Goal: Task Accomplishment & Management: Manage account settings

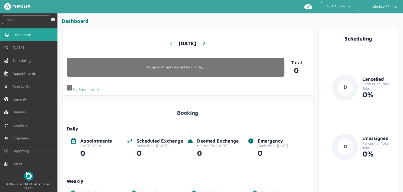
click at [170, 46] on link at bounding box center [171, 43] width 3 height 10
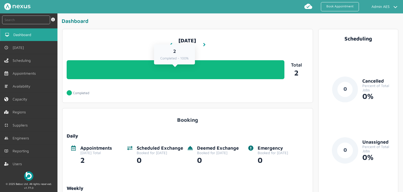
click at [169, 79] on link "2 Completed - 100%" at bounding box center [176, 69] width 218 height 19
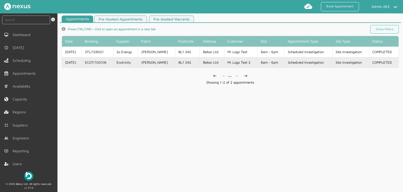
click at [176, 62] on td "BL1 3AS" at bounding box center [187, 62] width 24 height 10
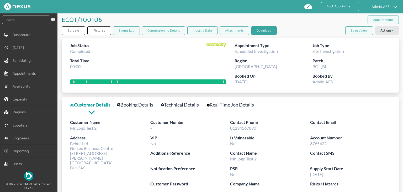
click at [259, 29] on button "Download" at bounding box center [264, 30] width 26 height 9
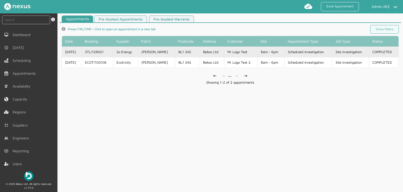
click at [162, 54] on td "Bolton BL" at bounding box center [156, 51] width 37 height 10
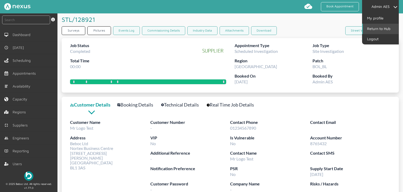
click at [378, 29] on link "Return to Hub" at bounding box center [381, 29] width 36 height 10
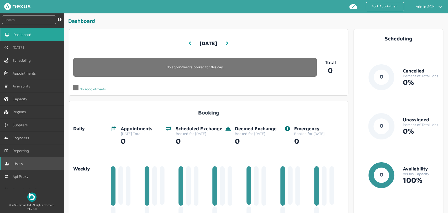
click at [27, 164] on link "Users" at bounding box center [32, 163] width 64 height 13
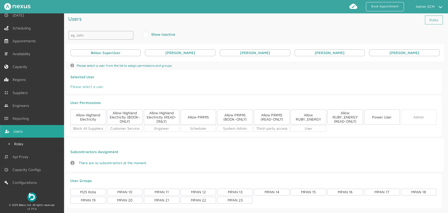
scroll to position [33, 0]
click at [21, 116] on span "Reporting" at bounding box center [22, 118] width 18 height 4
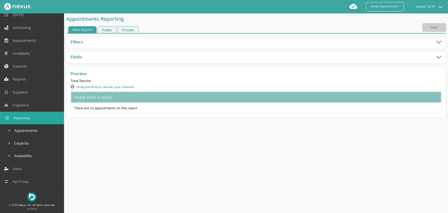
click at [104, 23] on h1 "Appointments Reporting" at bounding box center [94, 18] width 57 height 11
click at [105, 26] on div "Save" at bounding box center [256, 28] width 380 height 11
click at [105, 28] on link "Public" at bounding box center [107, 29] width 19 height 7
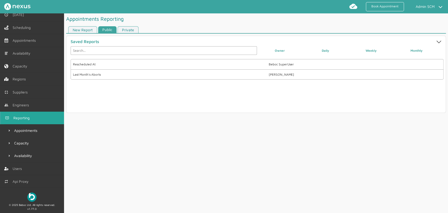
click at [133, 31] on link "Private" at bounding box center [128, 29] width 21 height 7
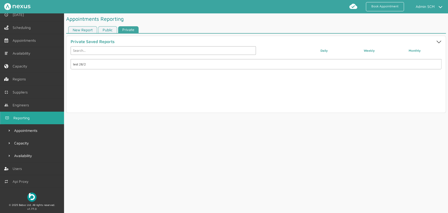
click at [109, 31] on link "Public" at bounding box center [107, 29] width 19 height 7
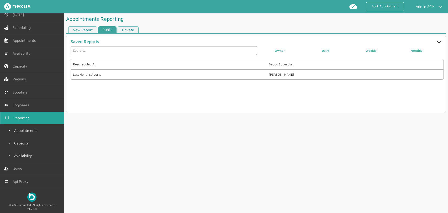
click at [299, 77] on div "Last Month's Aborts Kyle" at bounding box center [257, 74] width 373 height 10
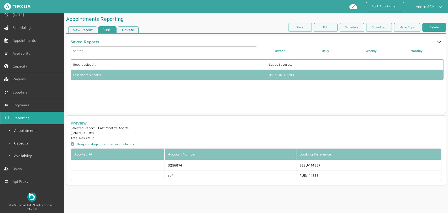
click at [437, 31] on link "Delete" at bounding box center [434, 27] width 24 height 9
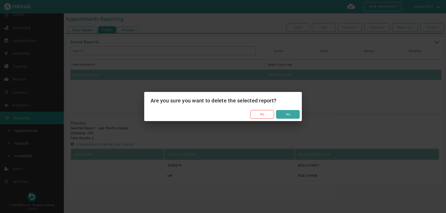
click at [285, 114] on button "Yes" at bounding box center [288, 114] width 24 height 9
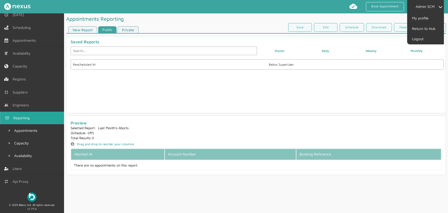
click at [427, 11] on li "Admin SCM My profile Return to Hub Logout" at bounding box center [425, 6] width 37 height 13
click at [427, 28] on link "Return to Hub" at bounding box center [426, 29] width 36 height 10
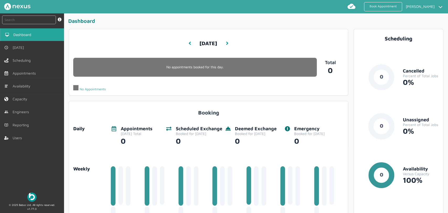
click at [25, 125] on span "Reporting" at bounding box center [22, 125] width 18 height 4
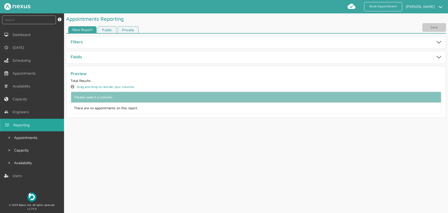
click at [112, 29] on link "Public" at bounding box center [107, 29] width 19 height 7
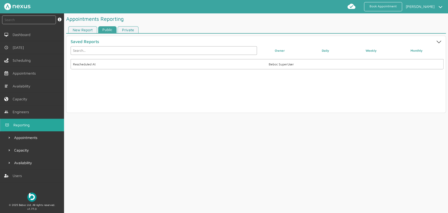
click at [130, 28] on link "Private" at bounding box center [128, 29] width 21 height 7
click at [108, 30] on link "Public" at bounding box center [107, 29] width 19 height 7
click at [133, 29] on link "Private" at bounding box center [128, 29] width 21 height 7
click at [78, 29] on link "New Report" at bounding box center [82, 29] width 29 height 7
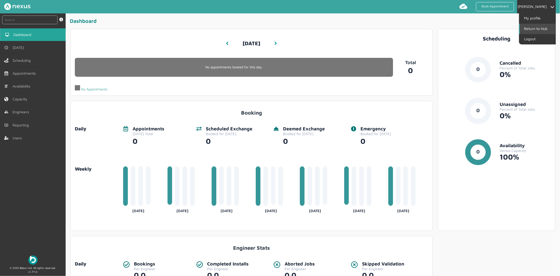
click at [537, 28] on link "Return to Hub" at bounding box center [538, 29] width 36 height 10
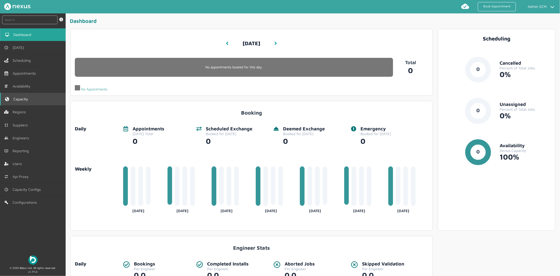
click at [20, 94] on link "Capacity" at bounding box center [33, 99] width 66 height 13
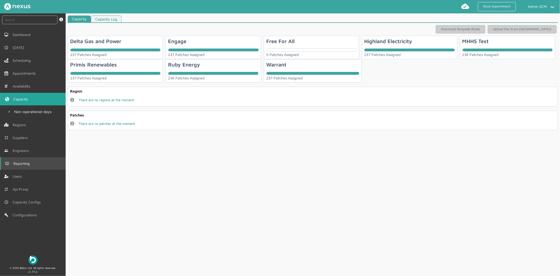
click at [21, 165] on span "Reporting" at bounding box center [22, 163] width 18 height 4
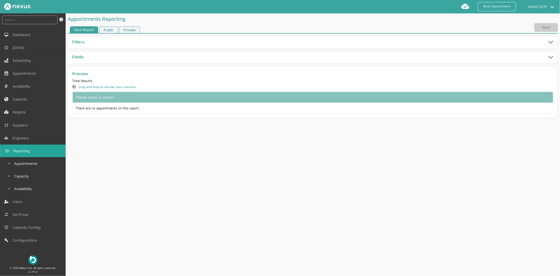
click at [108, 30] on link "Public" at bounding box center [108, 29] width 19 height 7
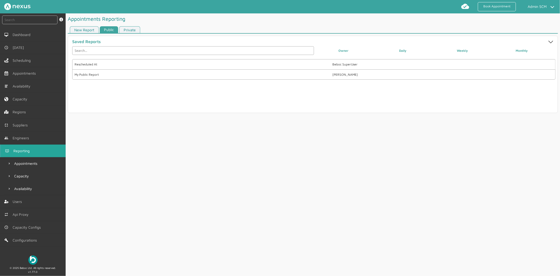
click at [130, 31] on link "Private" at bounding box center [129, 29] width 21 height 7
click at [82, 28] on link "New Report" at bounding box center [84, 29] width 29 height 7
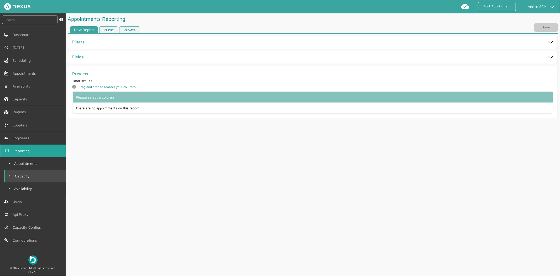
click at [33, 176] on link "Capacity" at bounding box center [34, 176] width 61 height 13
click at [112, 31] on link "Public" at bounding box center [108, 29] width 19 height 7
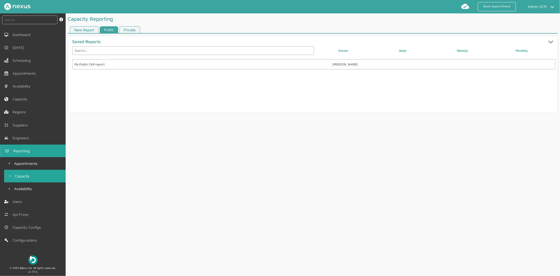
click at [129, 28] on link "Private" at bounding box center [129, 29] width 21 height 7
click at [37, 189] on link "Availability" at bounding box center [34, 188] width 61 height 13
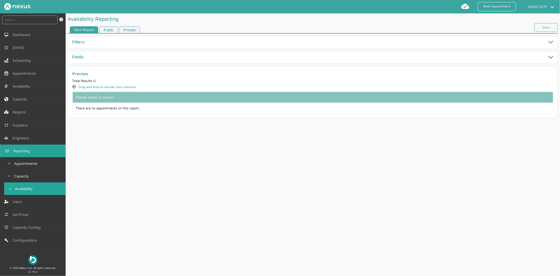
click at [110, 26] on link "Public" at bounding box center [108, 29] width 19 height 7
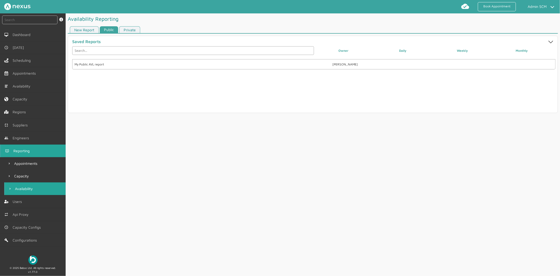
click at [132, 29] on link "Private" at bounding box center [129, 29] width 21 height 7
click at [111, 29] on link "Public" at bounding box center [109, 29] width 19 height 7
click at [97, 67] on div "My Public AVL report Kyle" at bounding box center [313, 64] width 483 height 10
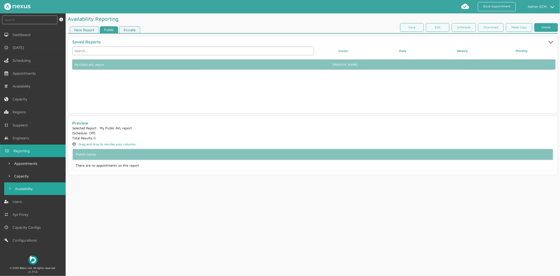
click at [541, 28] on link "Delete" at bounding box center [546, 27] width 24 height 9
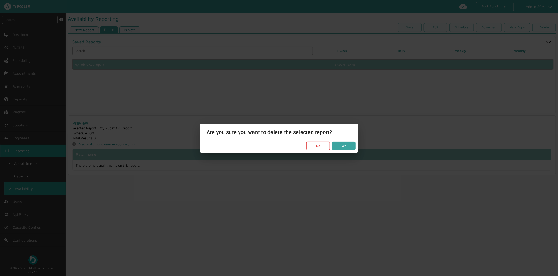
click at [349, 145] on button "Yes" at bounding box center [344, 145] width 24 height 9
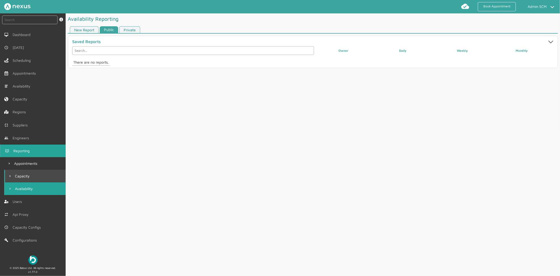
click at [41, 177] on link "Capacity" at bounding box center [34, 176] width 61 height 13
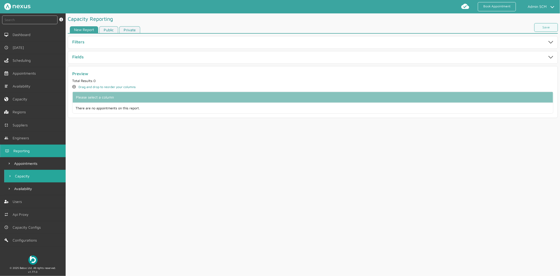
click at [106, 31] on link "Public" at bounding box center [108, 29] width 19 height 7
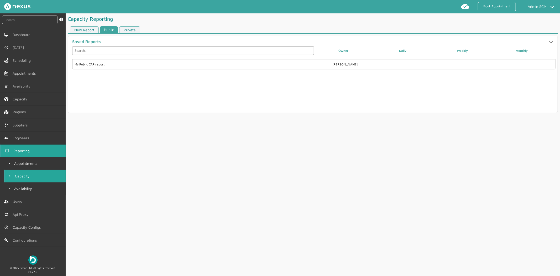
click at [456, 71] on div "My Public CAP report Kyle" at bounding box center [313, 84] width 483 height 51
click at [461, 65] on label at bounding box center [462, 64] width 60 height 4
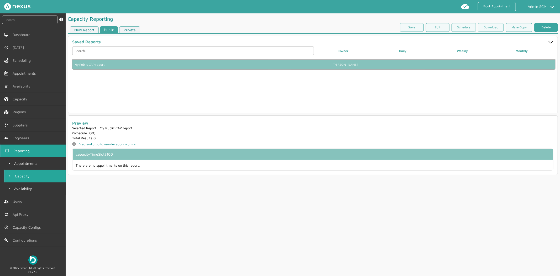
click at [541, 28] on link "Delete" at bounding box center [546, 27] width 24 height 9
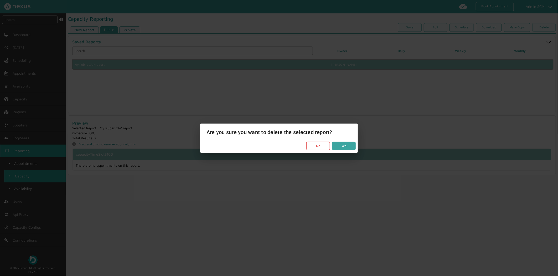
drag, startPoint x: 345, startPoint y: 145, endPoint x: 326, endPoint y: 153, distance: 20.5
click at [345, 146] on button "Yes" at bounding box center [344, 145] width 24 height 9
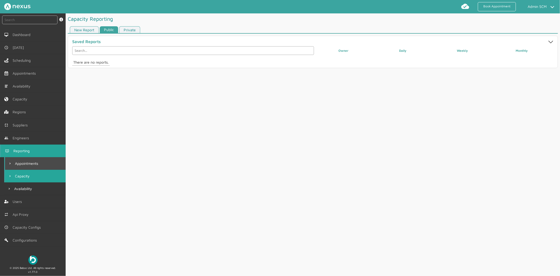
click at [25, 165] on span "Appointments" at bounding box center [27, 163] width 25 height 4
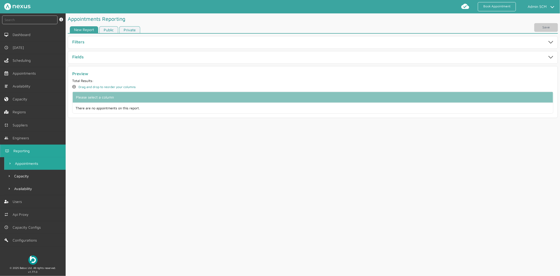
click at [113, 31] on link "Public" at bounding box center [108, 29] width 19 height 7
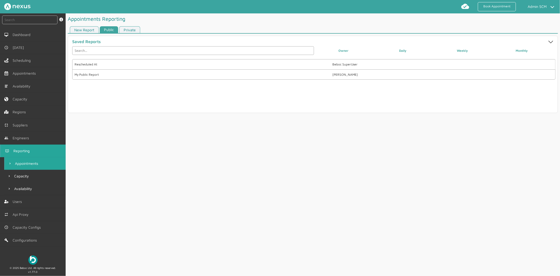
click at [109, 76] on div "My Public Report Kyle" at bounding box center [313, 74] width 483 height 10
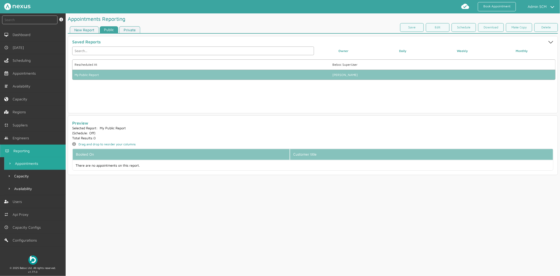
click at [296, 23] on div "Appointments Reporting" at bounding box center [313, 18] width 490 height 11
click at [166, 19] on div "Appointments Reporting" at bounding box center [313, 18] width 490 height 11
click at [549, 29] on link "Delete" at bounding box center [546, 27] width 24 height 9
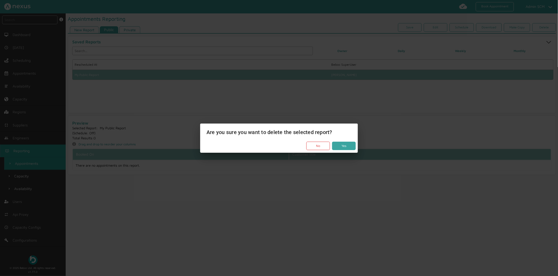
click at [344, 147] on button "Yes" at bounding box center [344, 145] width 24 height 9
